Goal: Task Accomplishment & Management: Use online tool/utility

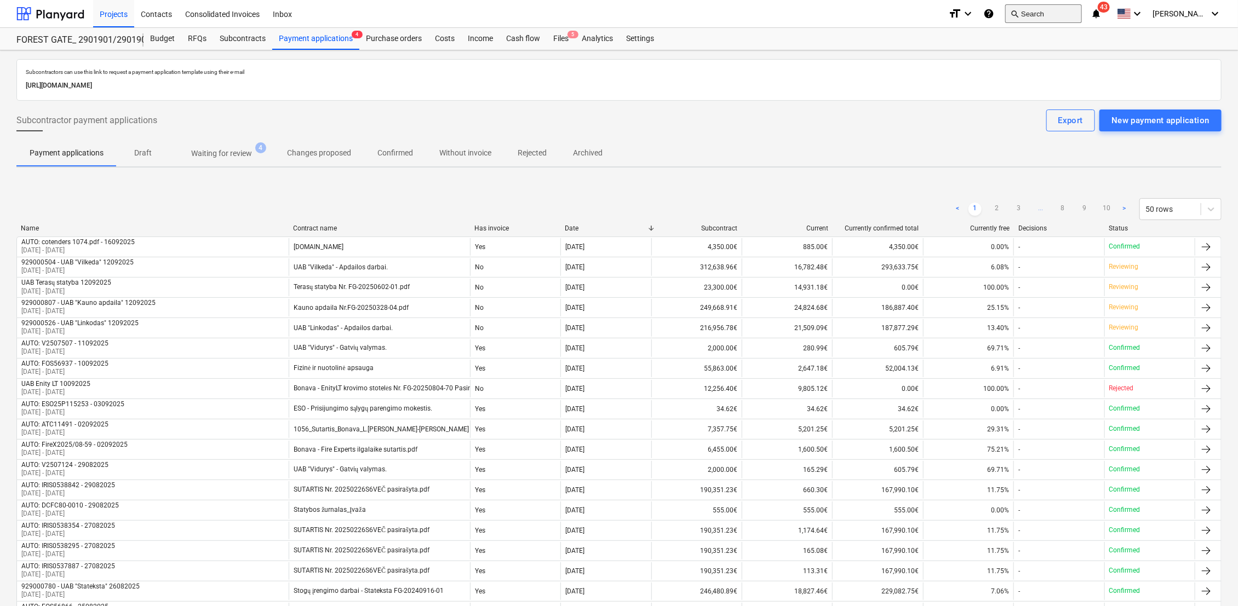
click at [1051, 20] on button "search Search" at bounding box center [1043, 13] width 77 height 19
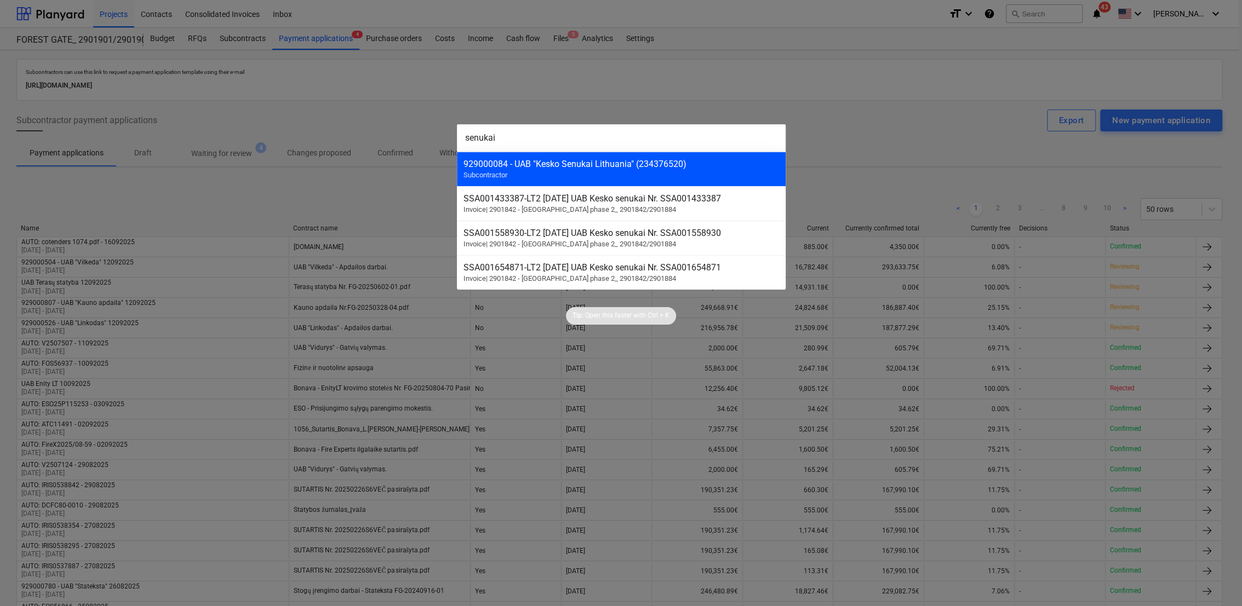
type input "senukai"
click at [633, 163] on div "929000084 - UAB "Kesko Senukai Lithuania" (234376520)" at bounding box center [621, 164] width 316 height 10
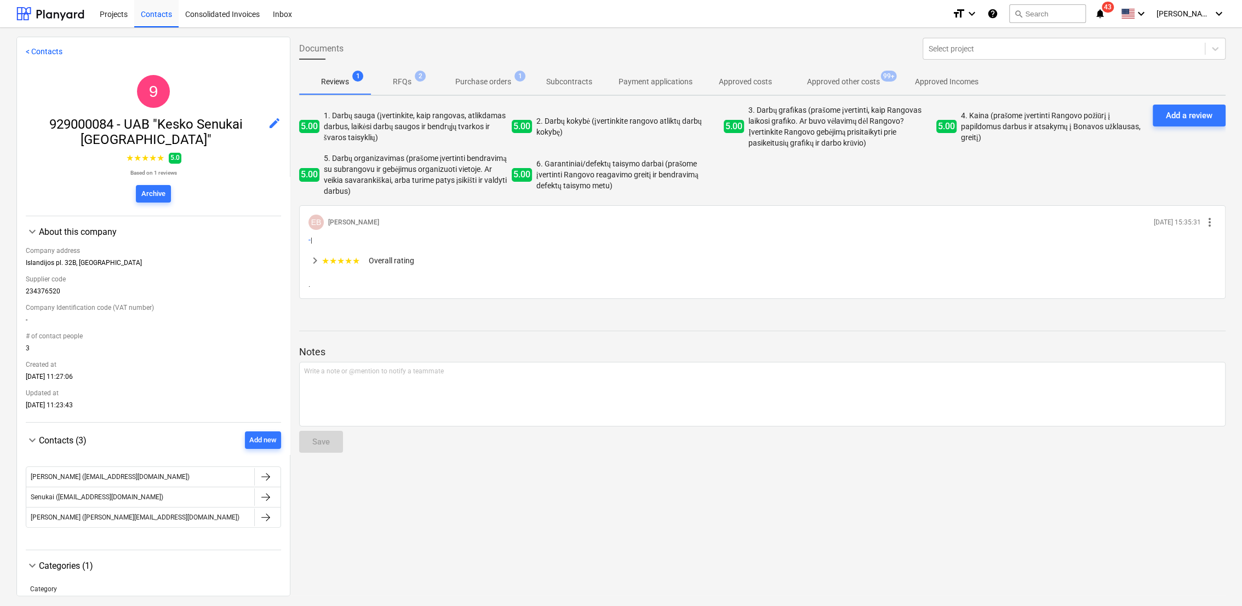
click at [869, 81] on p "Approved other costs" at bounding box center [843, 82] width 73 height 12
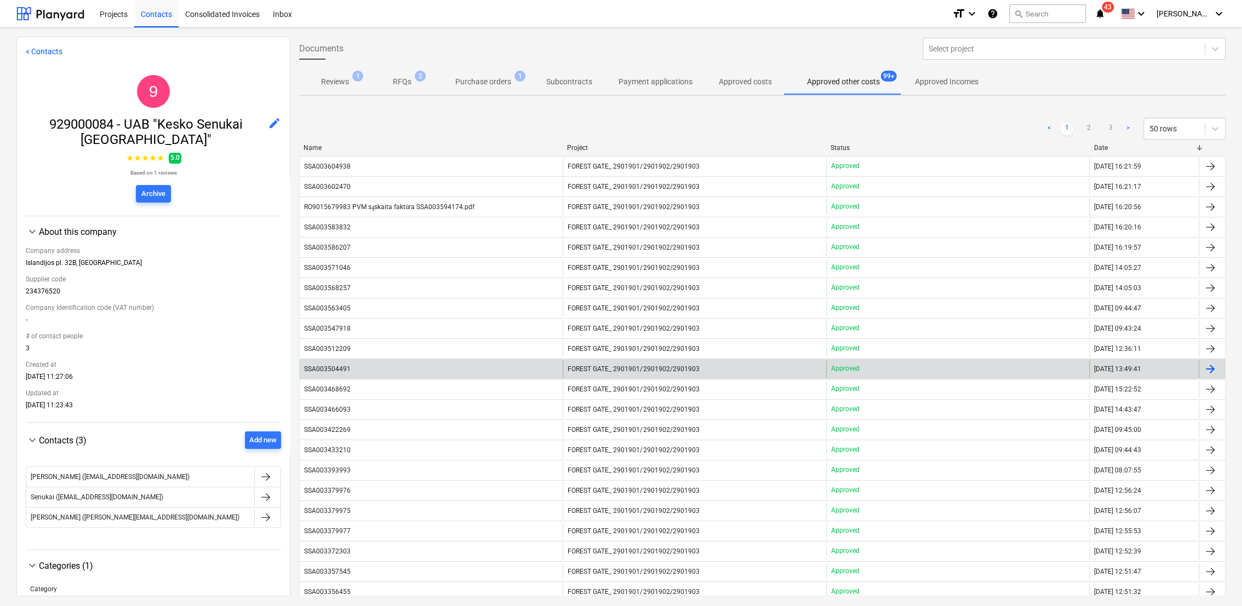
click at [409, 374] on div "SSA003504491" at bounding box center [431, 369] width 263 height 18
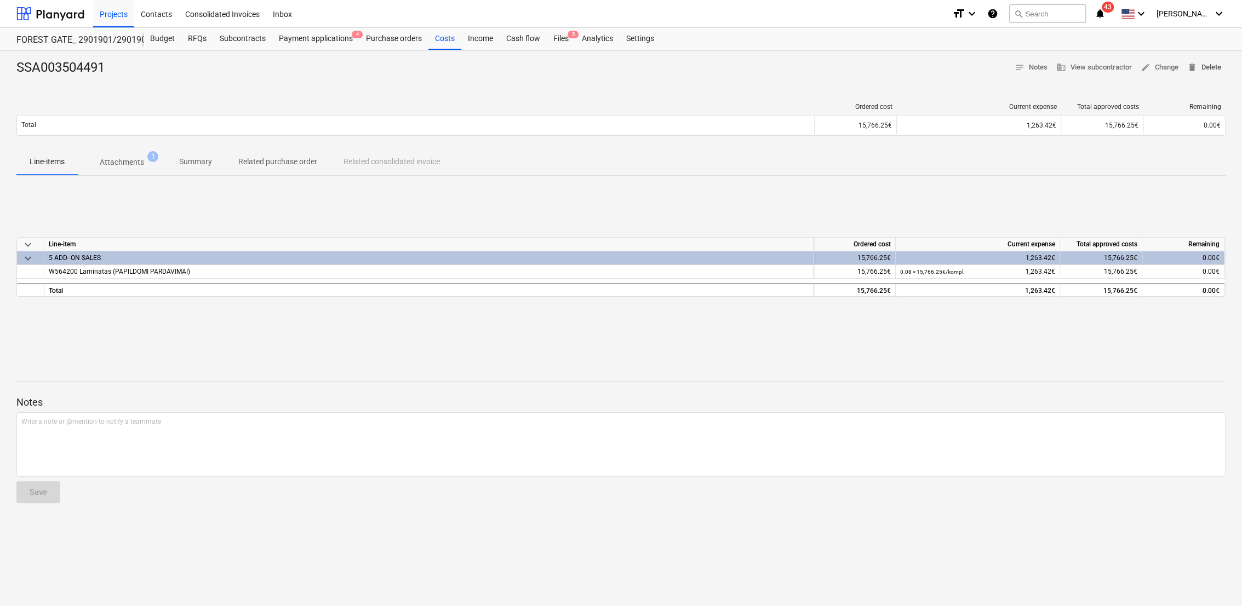
click at [1217, 66] on span "delete Delete" at bounding box center [1204, 67] width 34 height 13
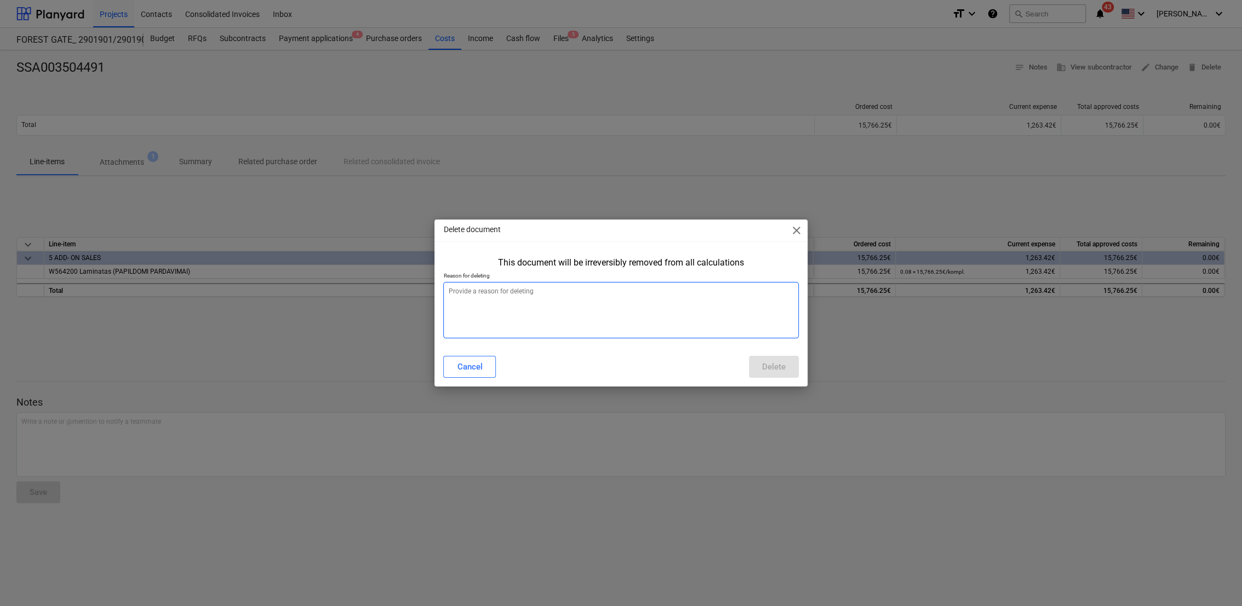
click at [499, 291] on textarea at bounding box center [620, 310] width 355 height 56
type textarea "x"
type textarea "B"
type textarea "x"
type textarea "Bl"
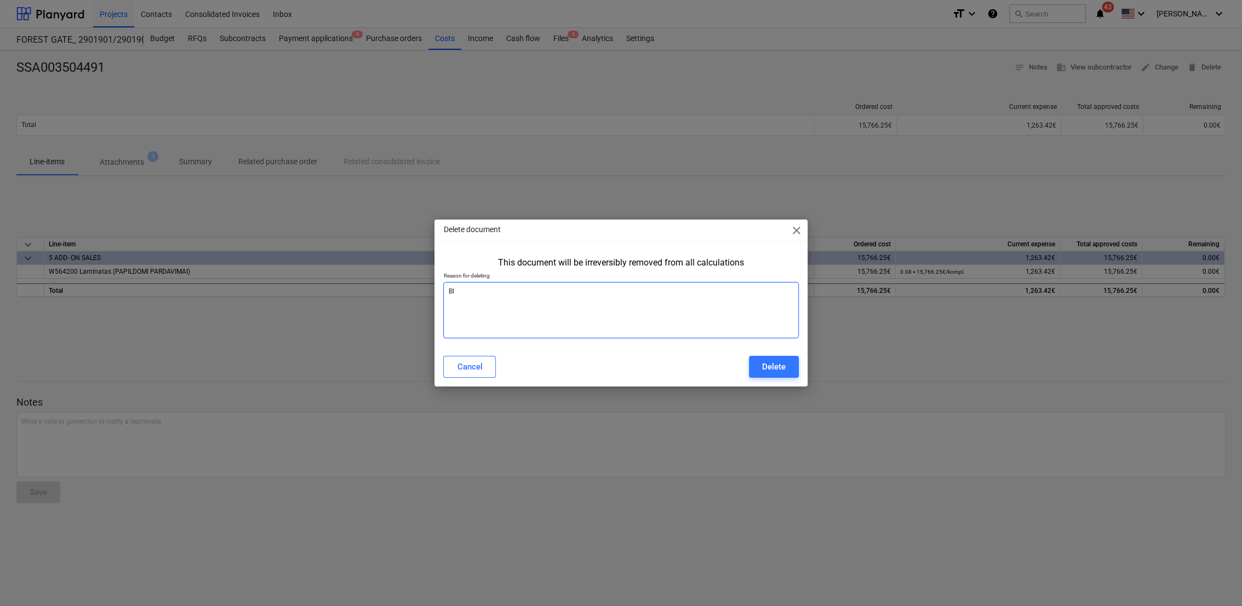
type textarea "x"
type textarea "Blo"
type textarea "x"
type textarea "Blog"
type textarea "x"
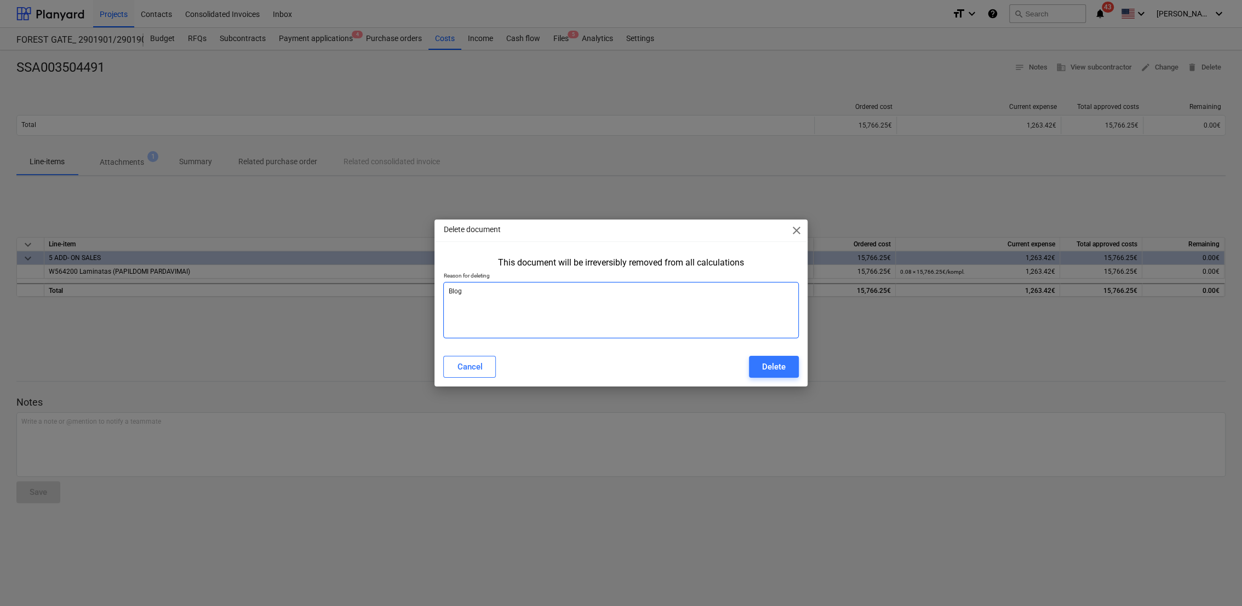
type textarea "Bloga"
type textarea "x"
type textarea "Blogai"
type textarea "x"
type textarea "Blogai"
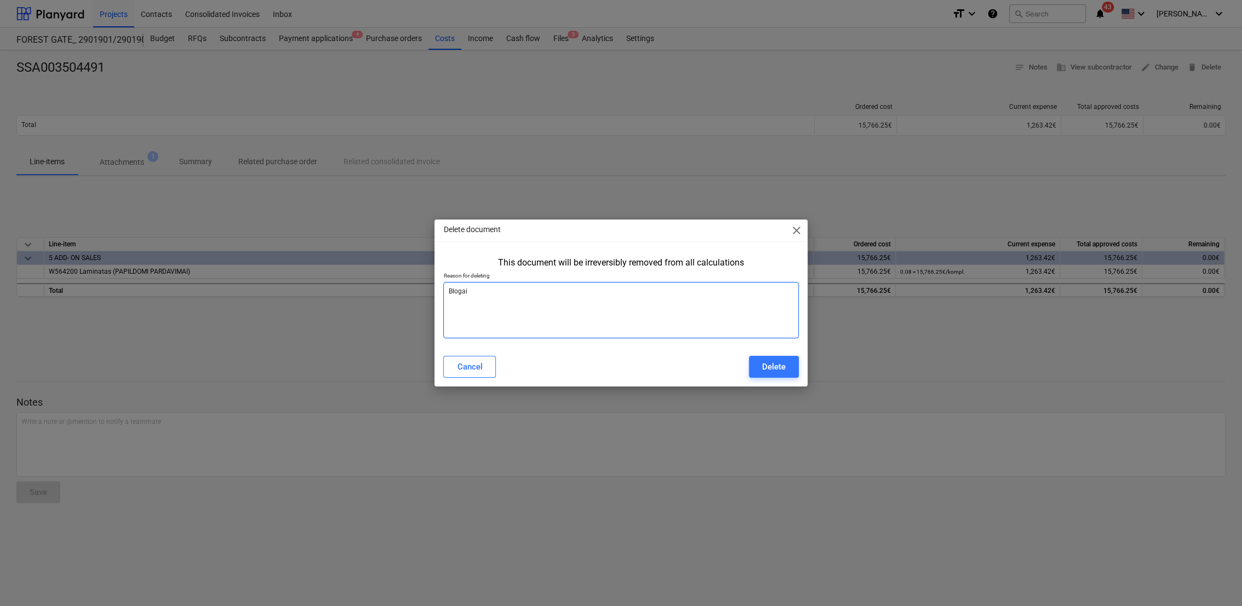
type textarea "x"
type textarea "Blogai s"
type textarea "x"
type textarea "Blogai su"
type textarea "x"
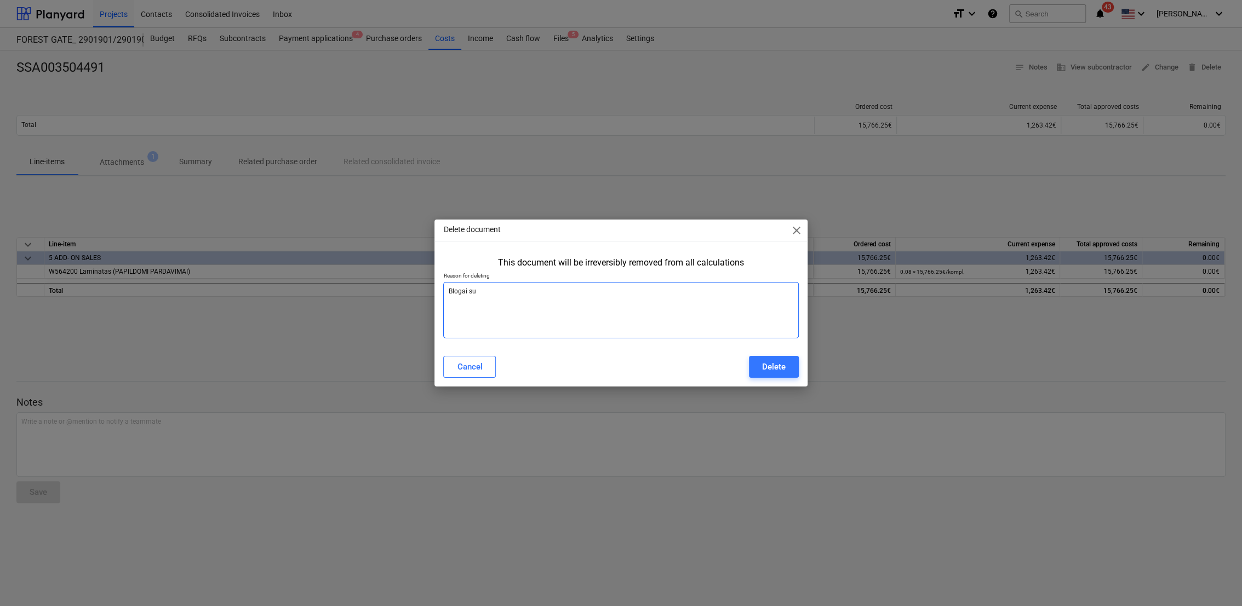
type textarea "Blogai suv"
type textarea "x"
type textarea "Blogai suve"
type textarea "x"
type textarea "Blogai suves"
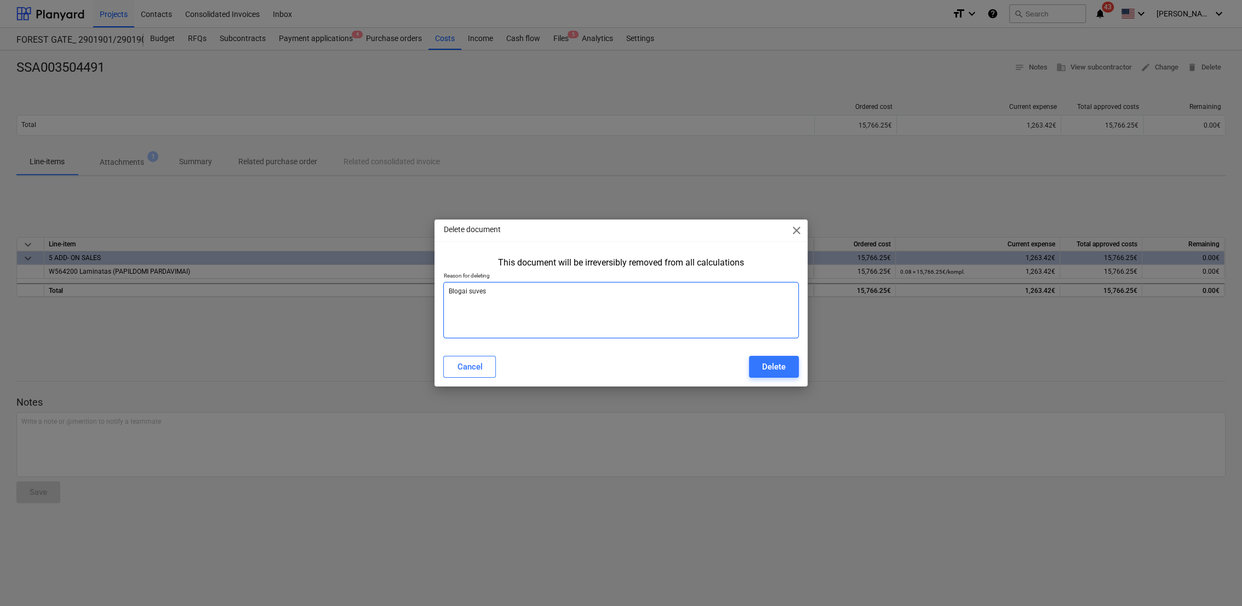
type textarea "x"
type textarea "Blogai suvest"
type textarea "x"
type textarea "Blogai suvesta"
click at [782, 368] on div "Delete" at bounding box center [774, 367] width 24 height 14
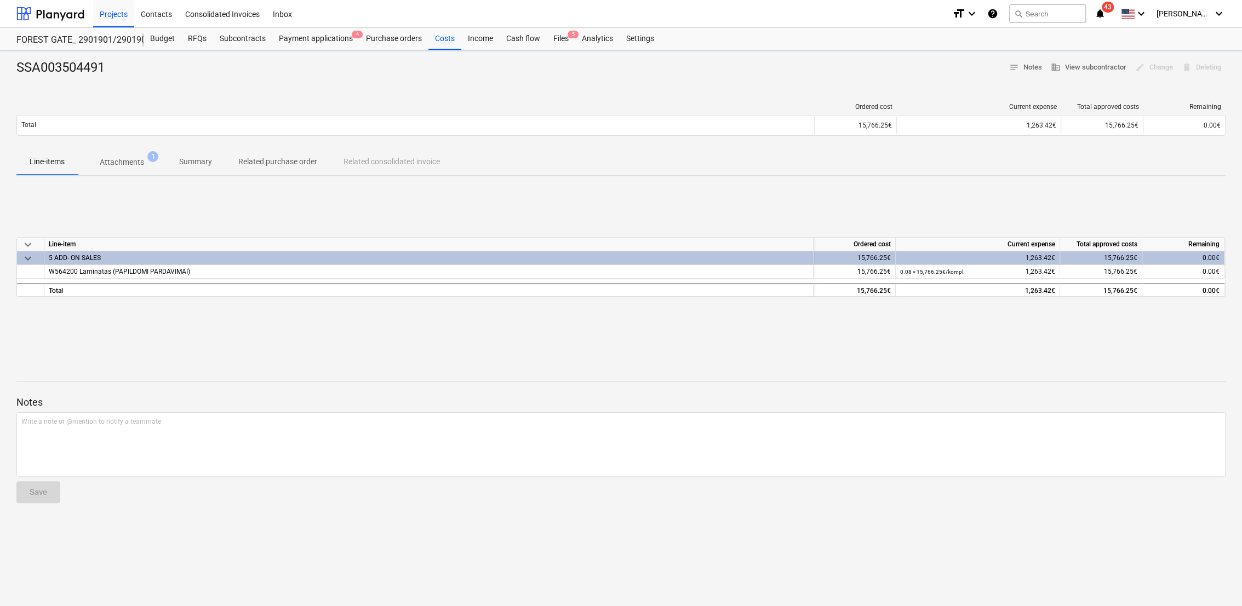
type textarea "x"
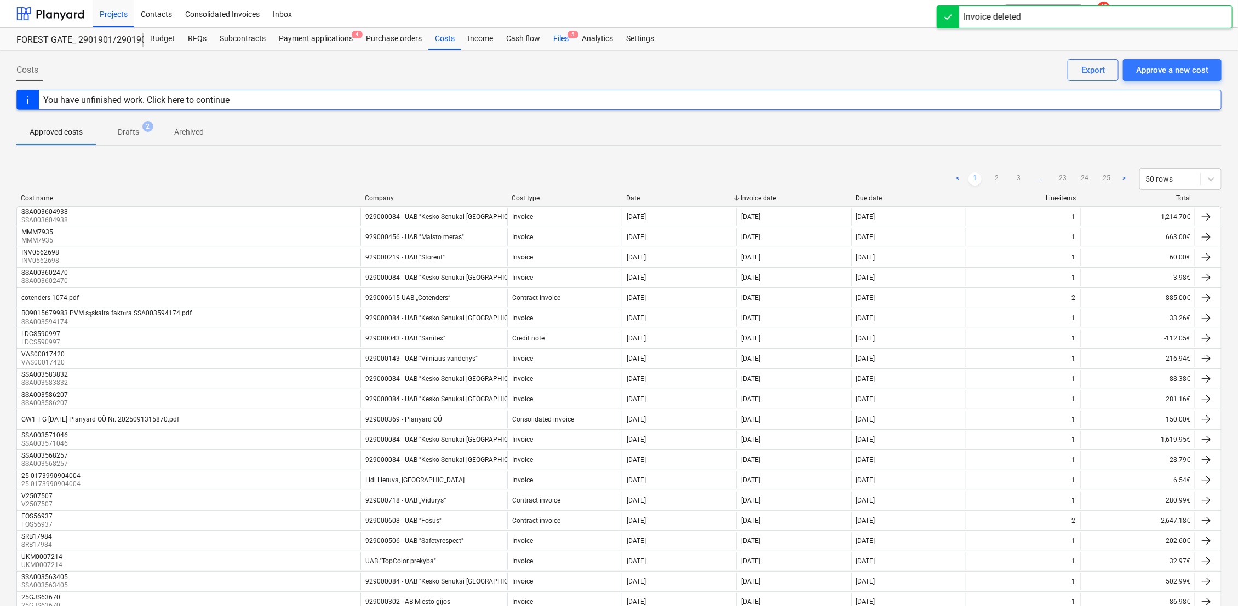
click at [559, 41] on div "Files 5" at bounding box center [561, 39] width 28 height 22
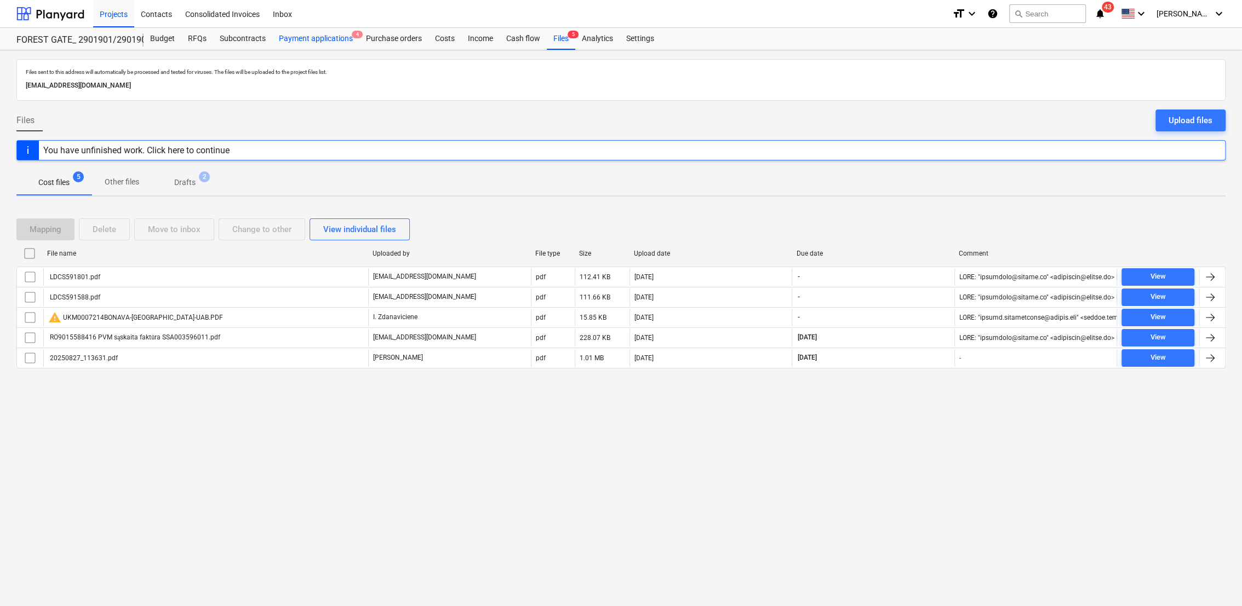
click at [337, 42] on div "Payment applications 4" at bounding box center [315, 39] width 87 height 22
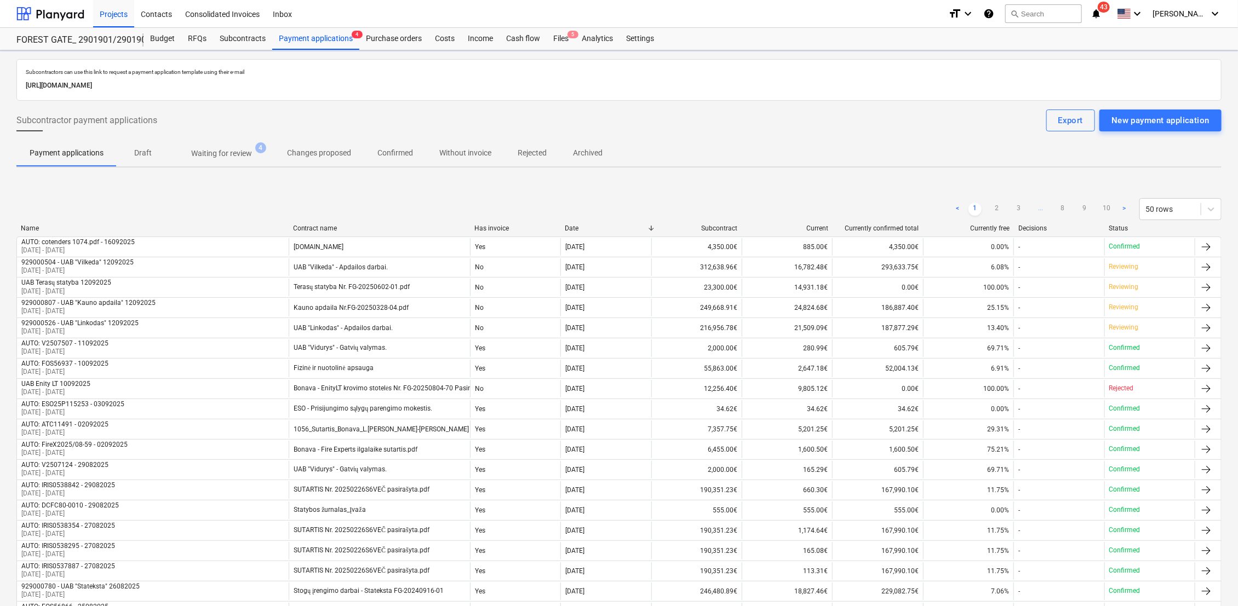
click at [217, 159] on span "Waiting for review 4" at bounding box center [221, 154] width 105 height 20
